Goal: Task Accomplishment & Management: Manage account settings

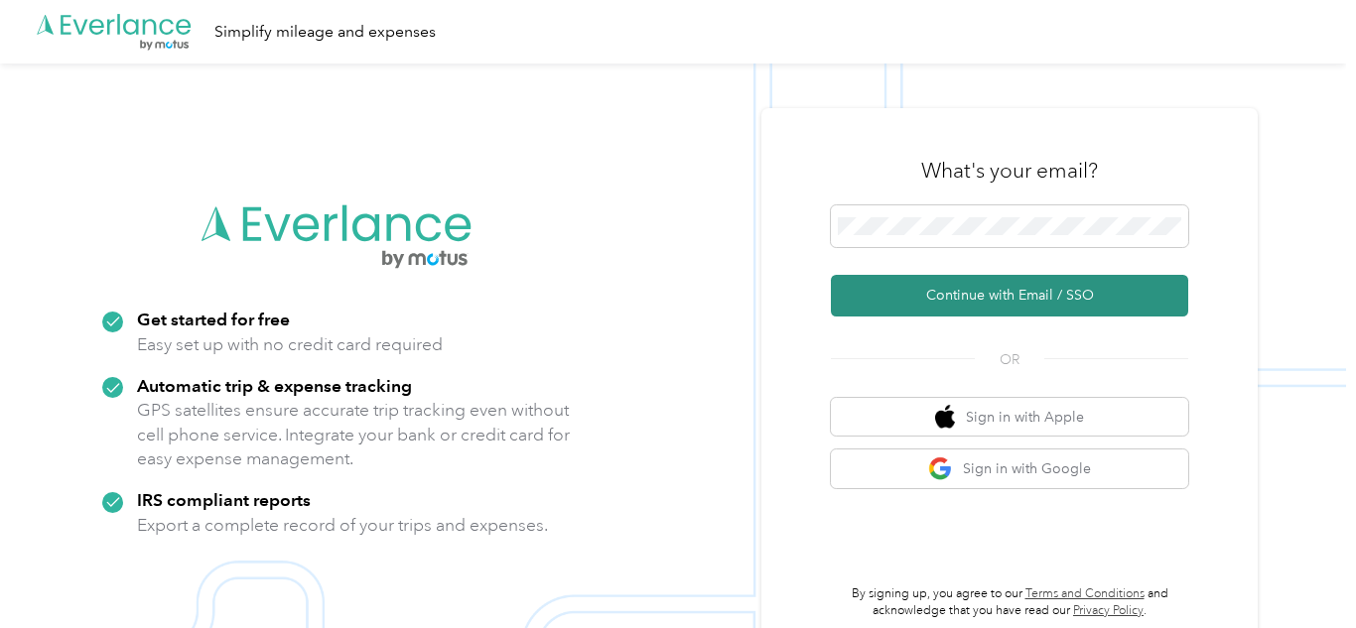
click at [977, 296] on button "Continue with Email / SSO" at bounding box center [1009, 296] width 357 height 42
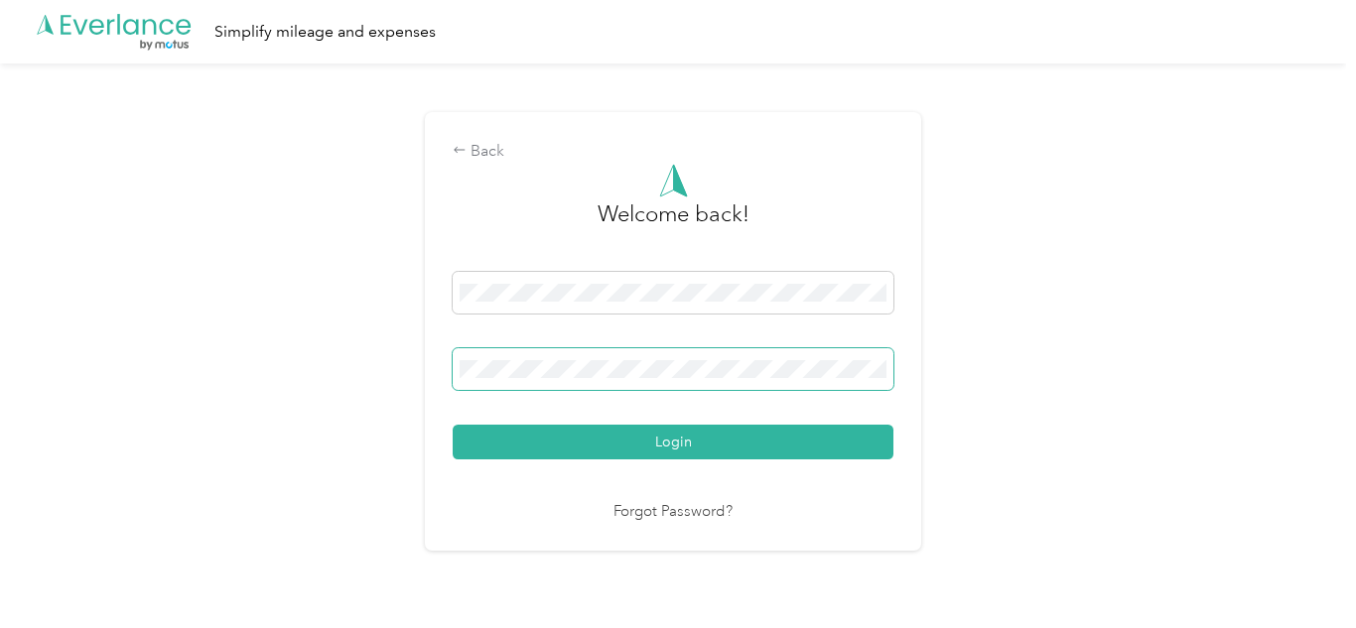
click at [453, 425] on button "Login" at bounding box center [673, 442] width 441 height 35
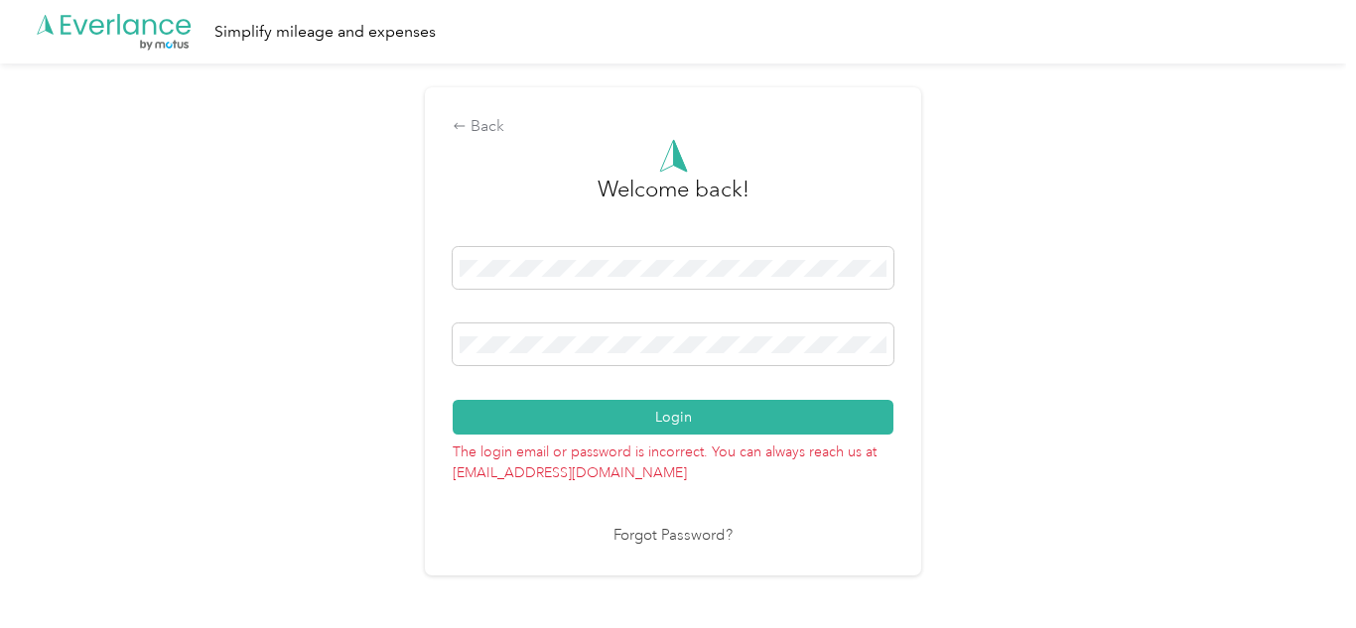
click at [410, 356] on div "Back Welcome back! Login The login email or password is incorrect. You can alwa…" at bounding box center [673, 340] width 1346 height 553
click at [453, 400] on button "Login" at bounding box center [673, 417] width 441 height 35
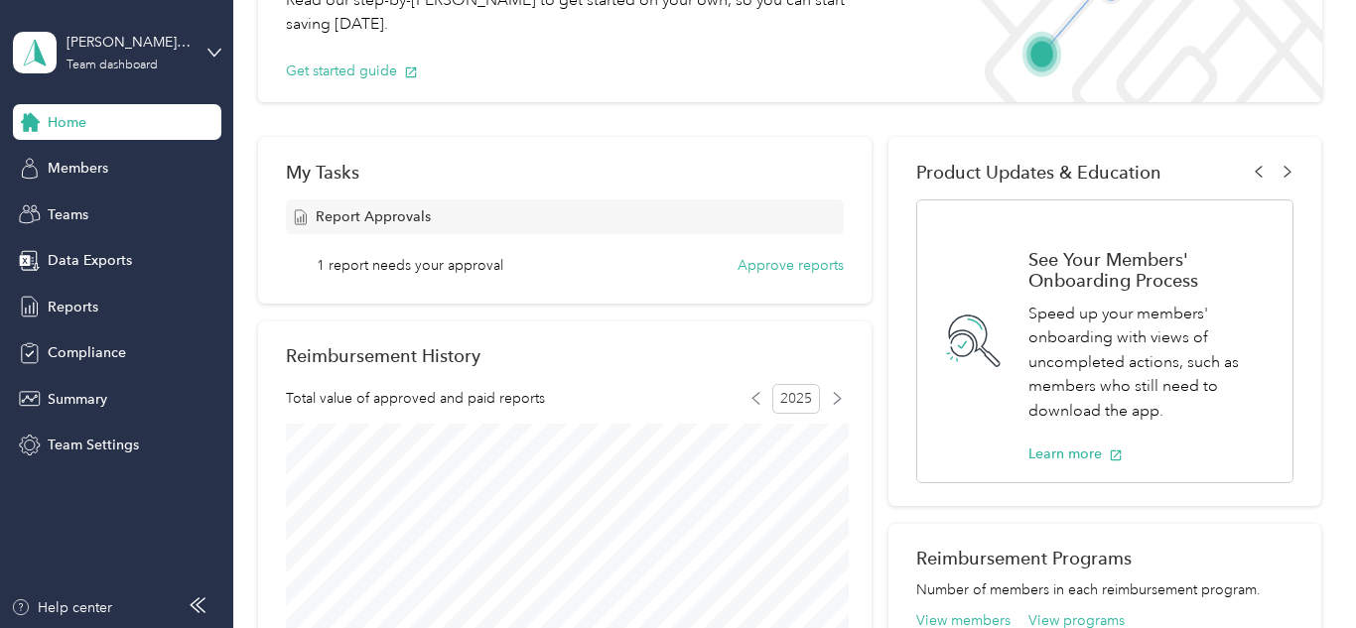
scroll to position [187, 0]
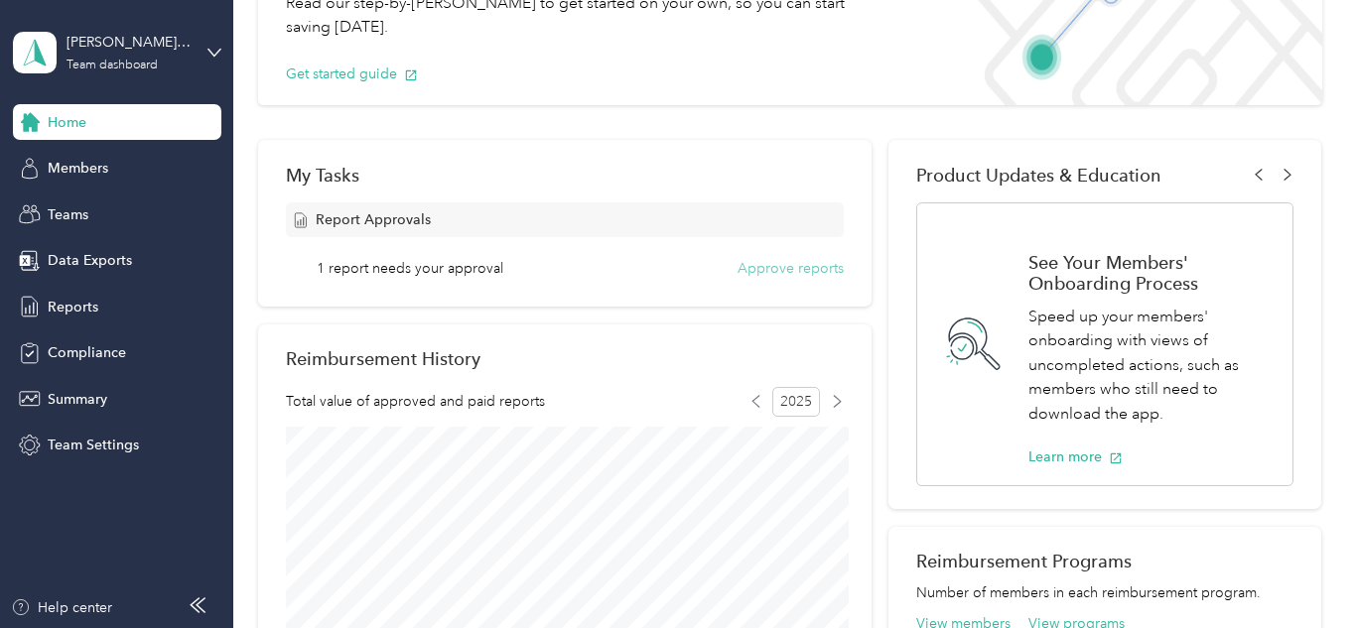
click at [792, 265] on button "Approve reports" at bounding box center [791, 268] width 106 height 21
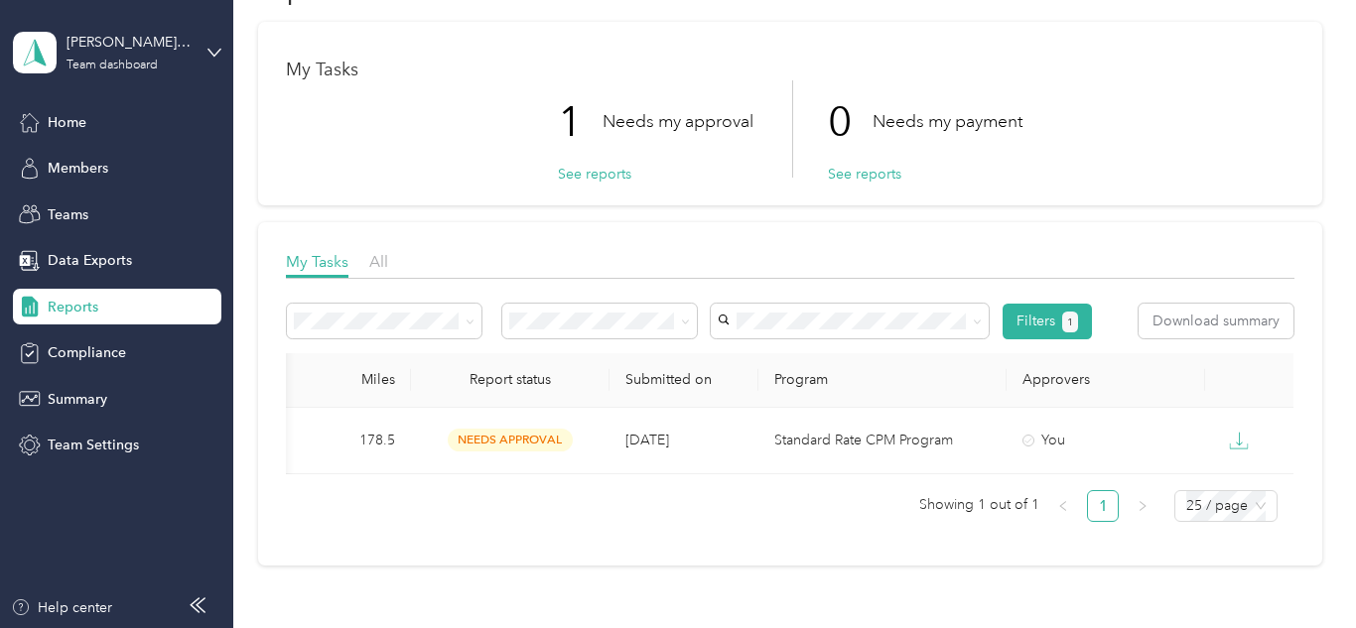
scroll to position [73, 0]
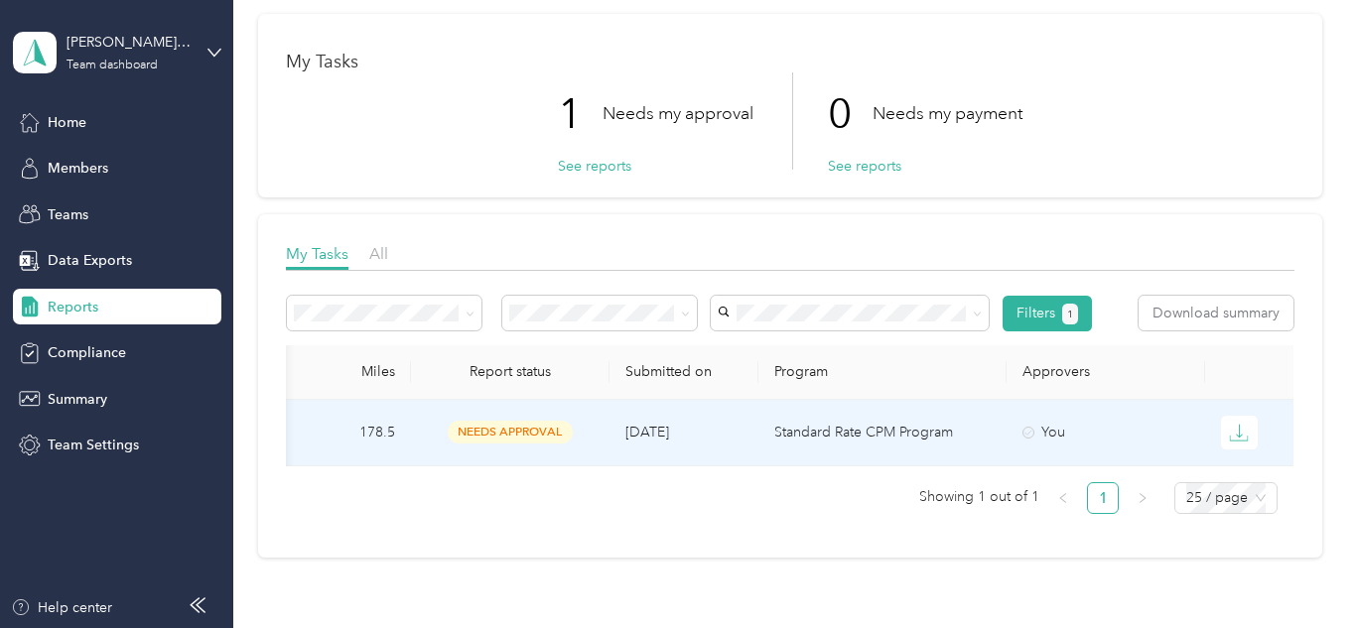
click at [533, 433] on span "needs approval" at bounding box center [510, 432] width 125 height 23
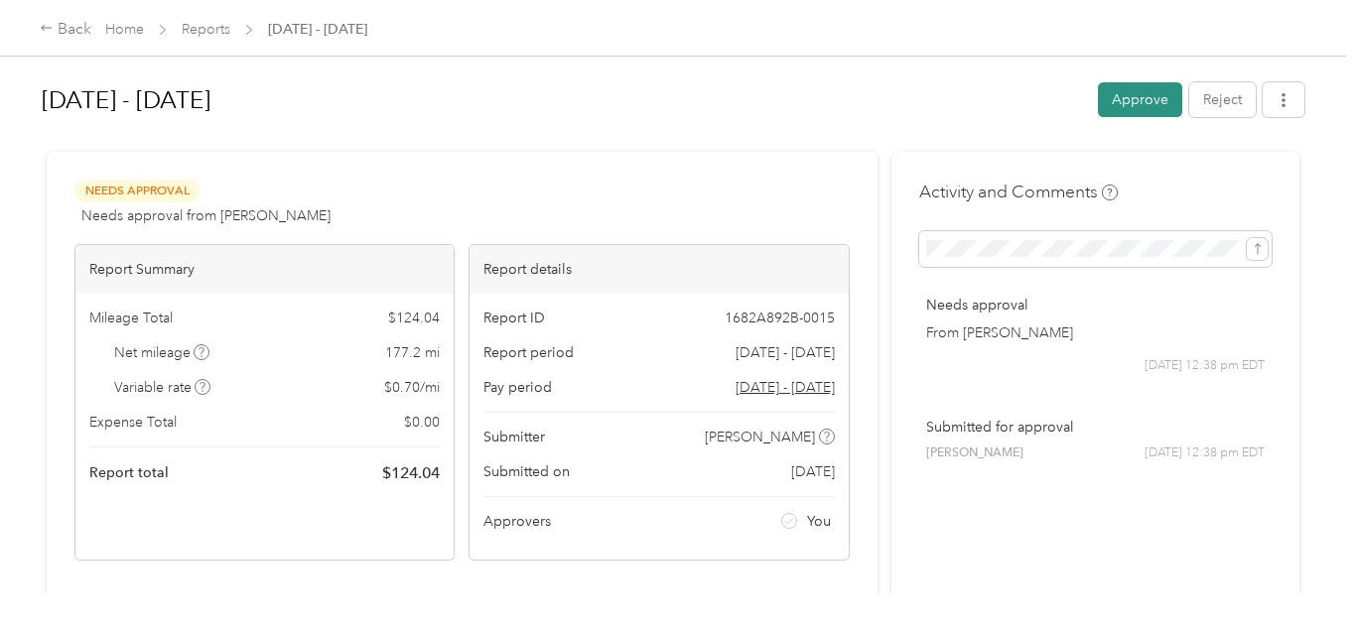
click at [1155, 94] on button "Approve" at bounding box center [1140, 99] width 84 height 35
